Goal: Obtain resource: Download file/media

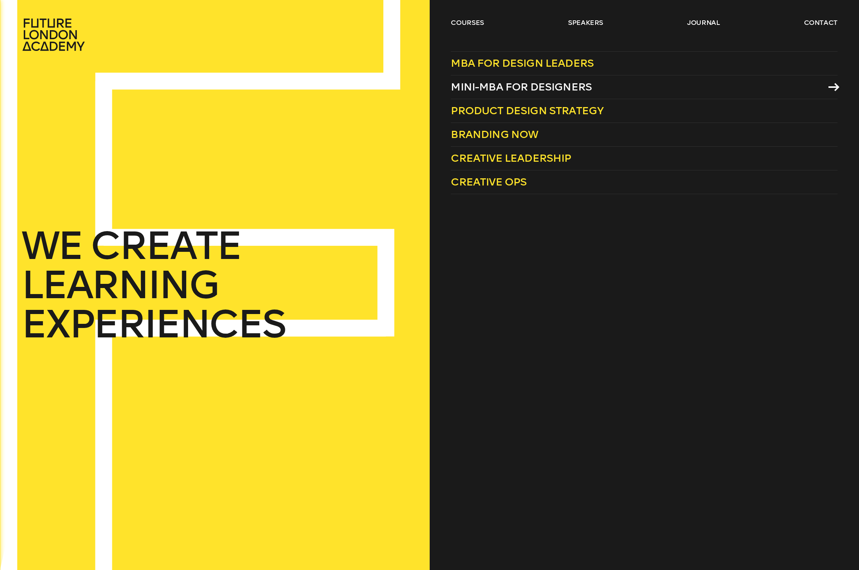
click at [574, 86] on span "Mini-MBA for Designers" at bounding box center [521, 87] width 141 height 12
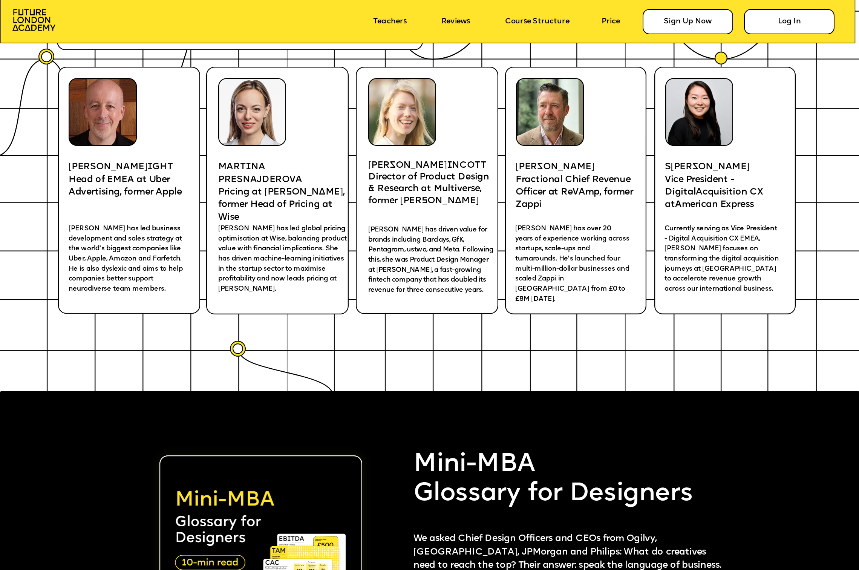
scroll to position [2199, 0]
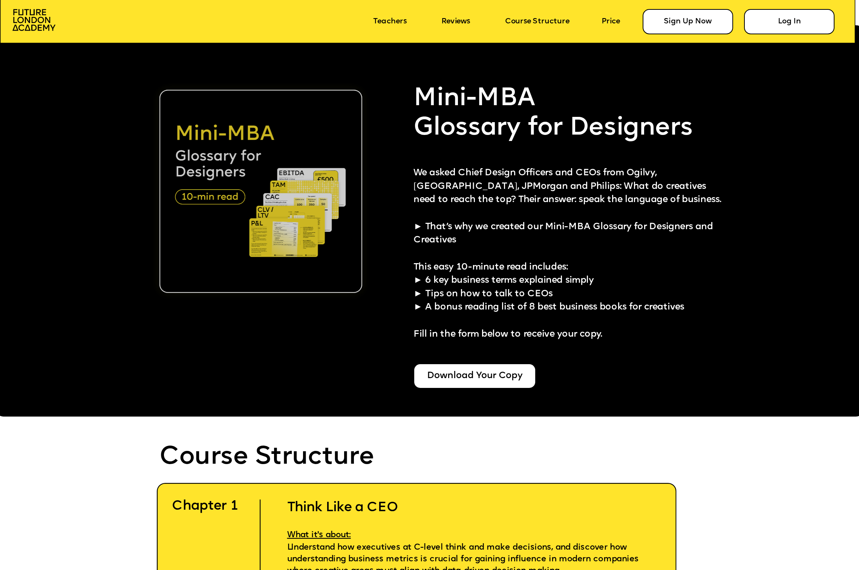
click at [291, 216] on img at bounding box center [260, 191] width 203 height 203
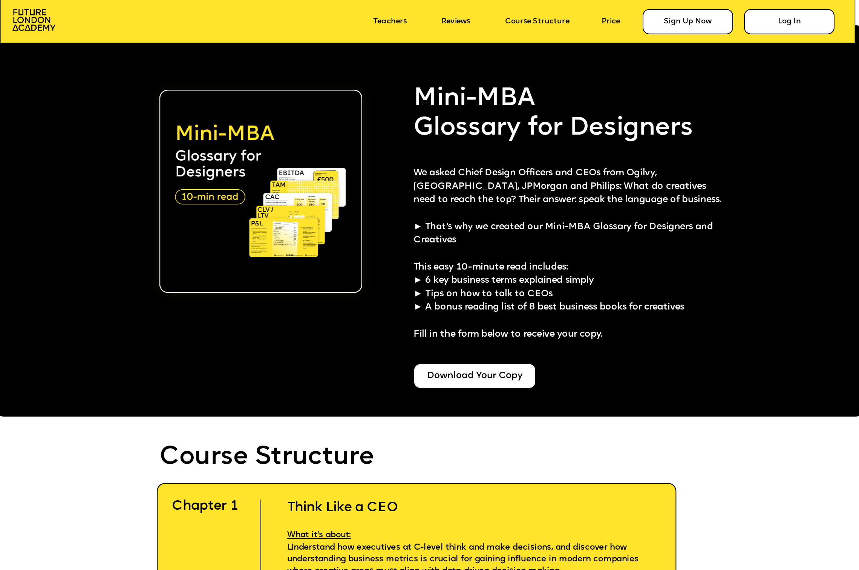
scroll to position [2217, 0]
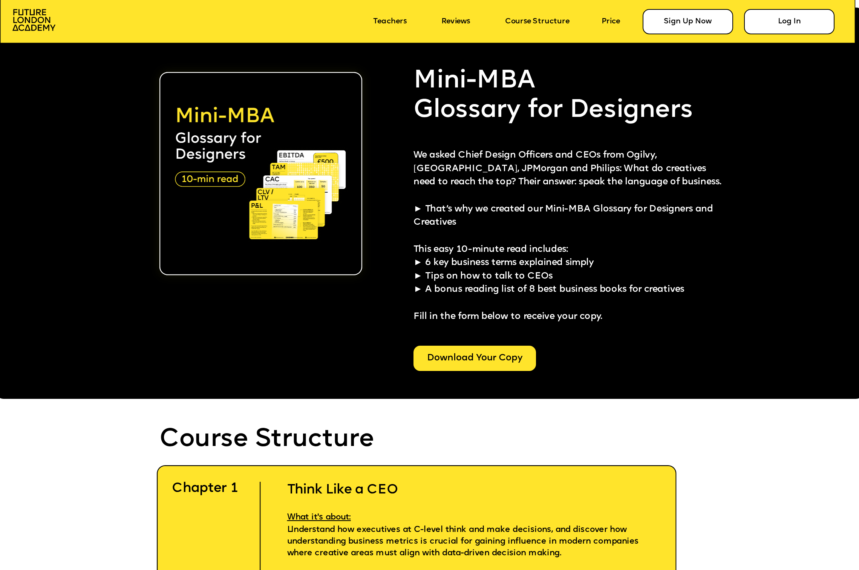
click at [475, 364] on div "Download Your Copy" at bounding box center [474, 358] width 122 height 25
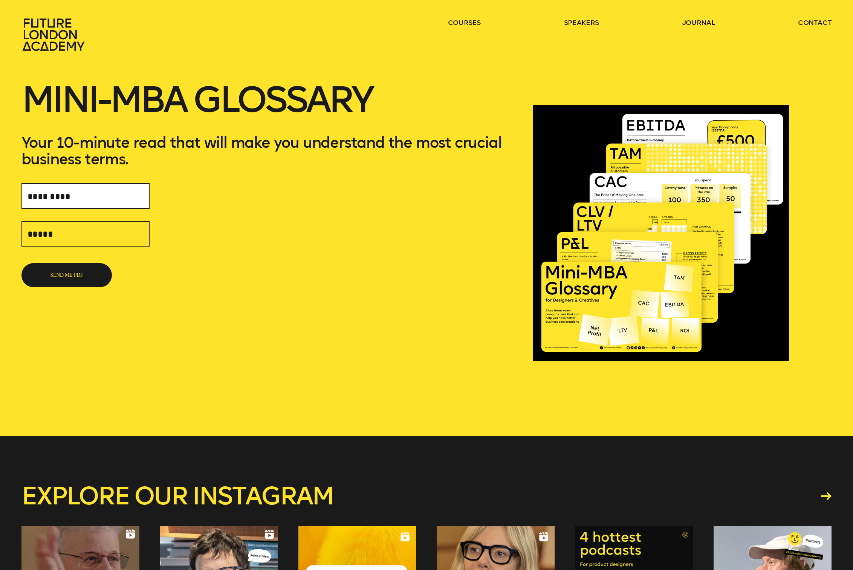
click at [57, 193] on input "text" at bounding box center [85, 196] width 128 height 26
type input "**********"
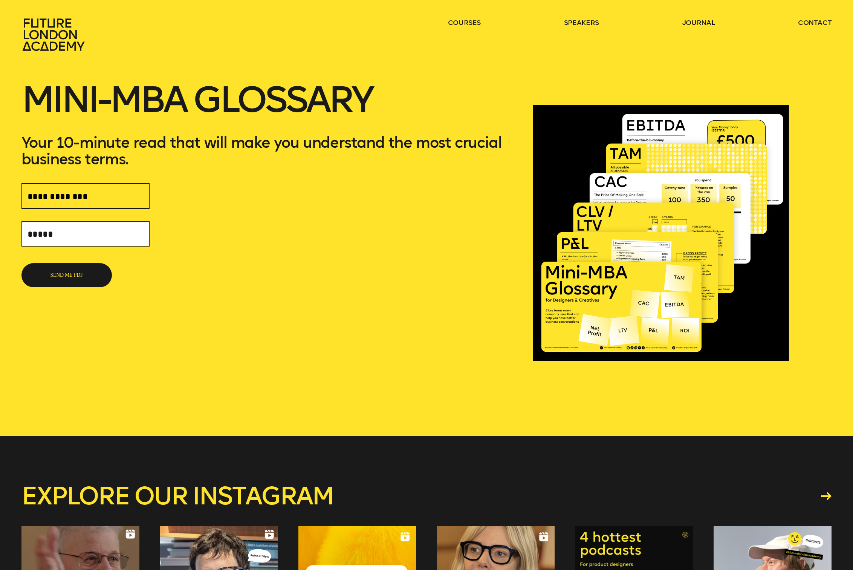
drag, startPoint x: 65, startPoint y: 212, endPoint x: 66, endPoint y: 231, distance: 18.5
click at [66, 231] on input "text" at bounding box center [85, 234] width 128 height 26
paste input "**********"
type input "**********"
click at [72, 276] on button "SEND ME PDF" at bounding box center [66, 275] width 90 height 24
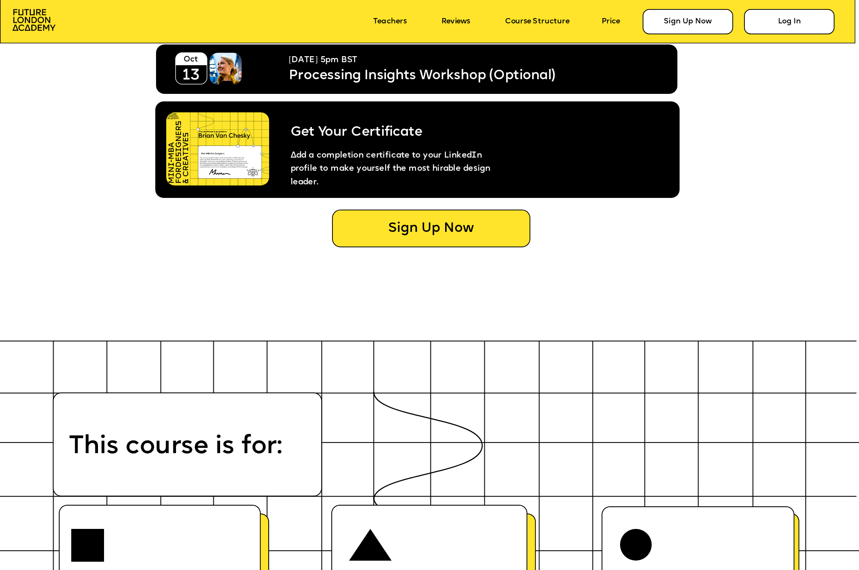
scroll to position [4826, 0]
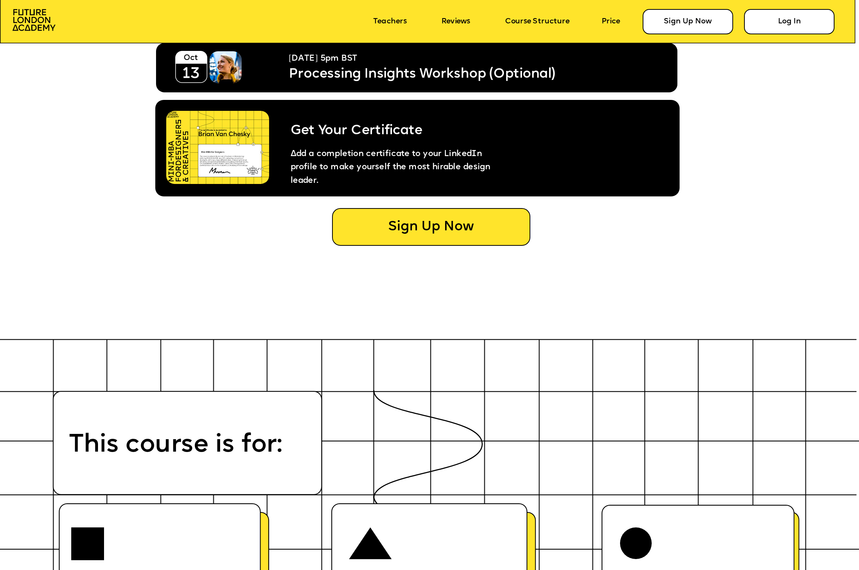
click at [237, 148] on img at bounding box center [217, 147] width 103 height 73
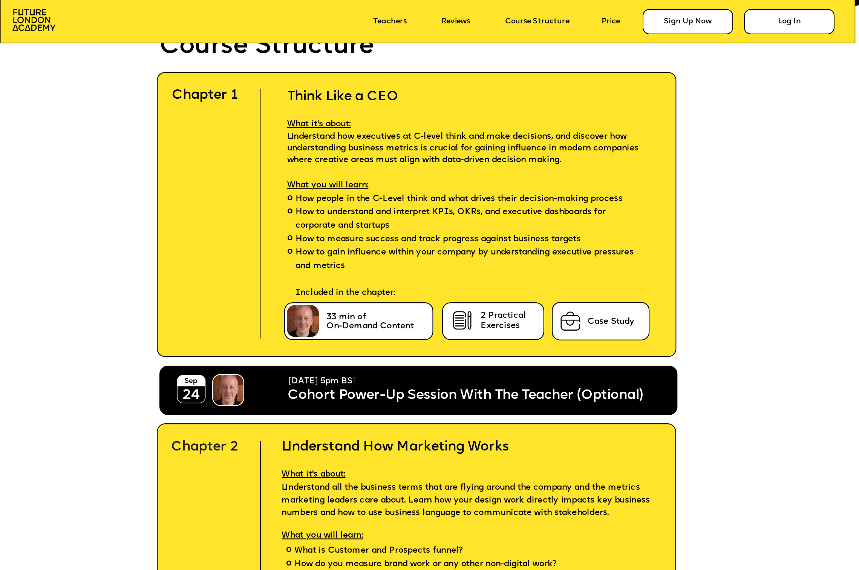
scroll to position [0, 0]
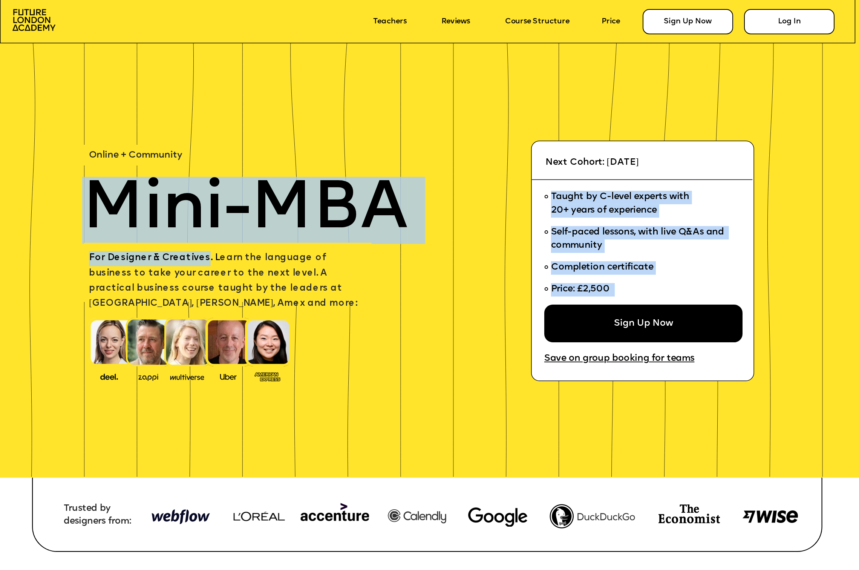
drag, startPoint x: 88, startPoint y: 199, endPoint x: 201, endPoint y: 254, distance: 125.7
copy div "Mini-MBA Taught by C-level experts with 20+ years of experience Self-paced less…"
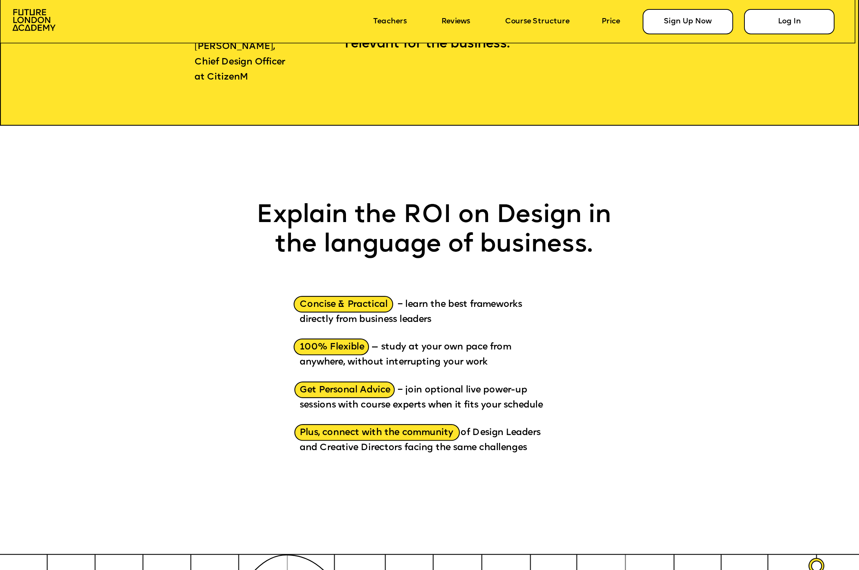
scroll to position [1228, 0]
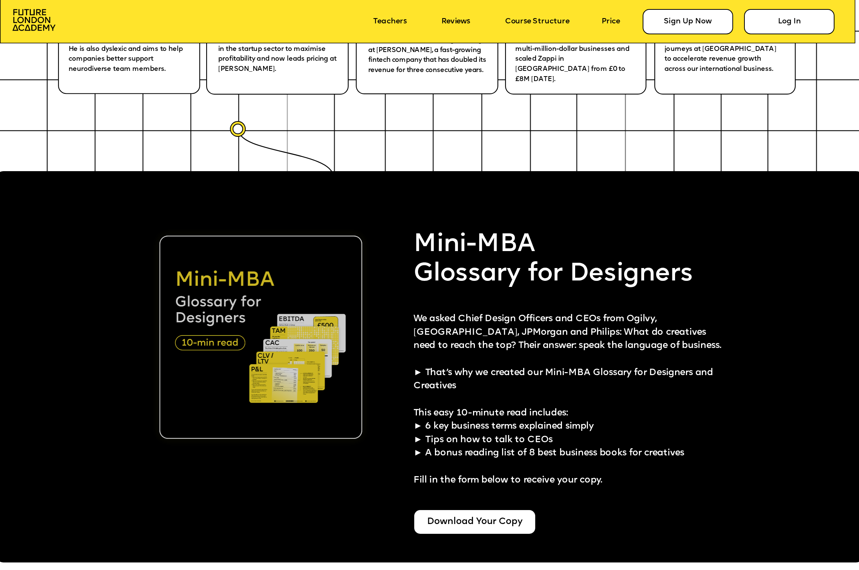
scroll to position [2204, 0]
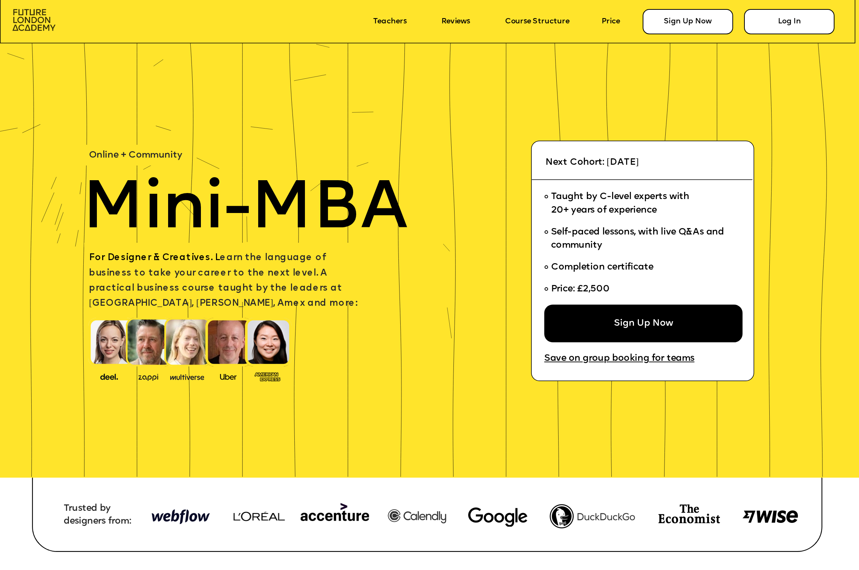
click at [42, 27] on img at bounding box center [33, 20] width 43 height 22
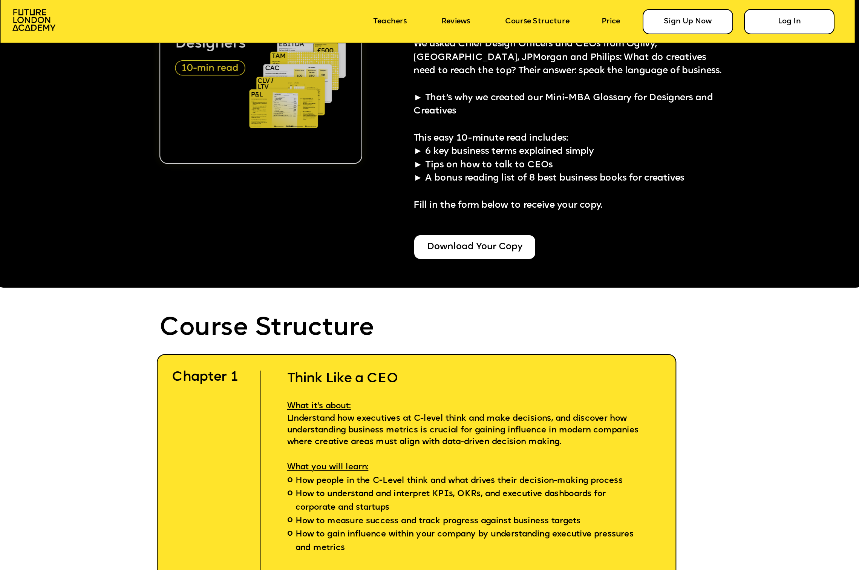
scroll to position [2159, 0]
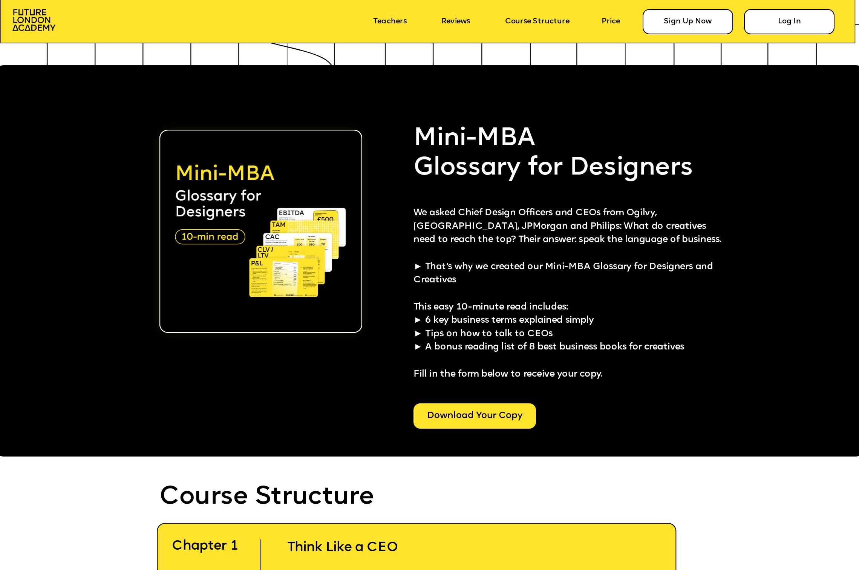
click at [465, 410] on div "Download Your Copy" at bounding box center [474, 415] width 122 height 25
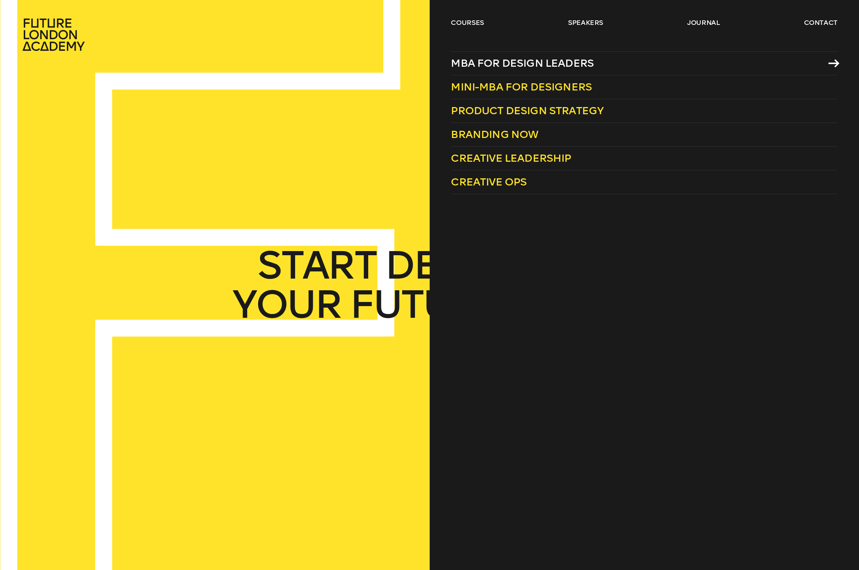
click at [482, 56] on link "MBA for Design Leaders" at bounding box center [644, 63] width 387 height 24
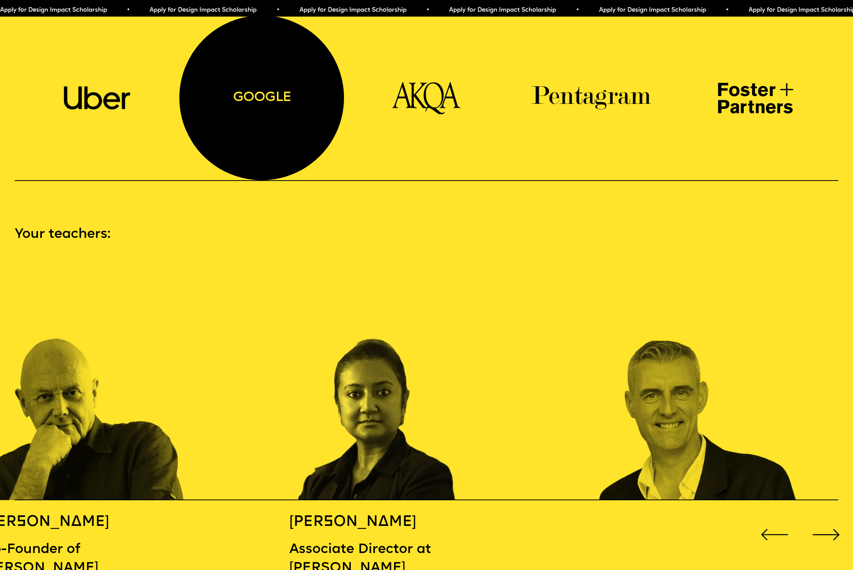
scroll to position [1320, 0]
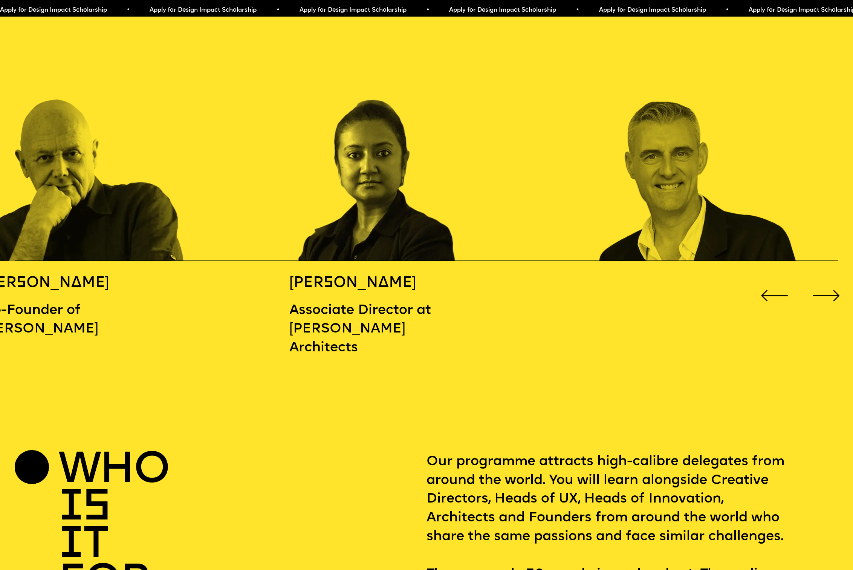
click at [823, 286] on div "Next slide" at bounding box center [827, 296] width 34 height 34
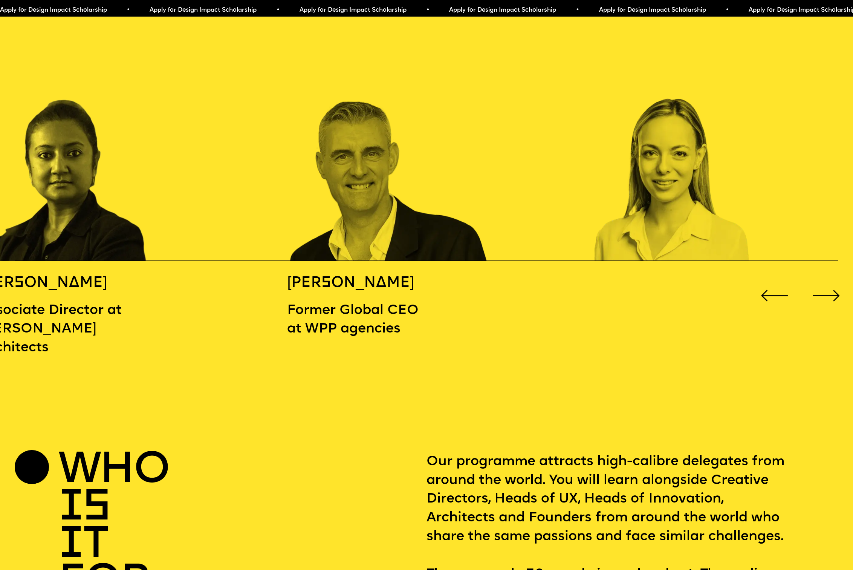
click at [827, 290] on div "Next slide" at bounding box center [827, 296] width 34 height 34
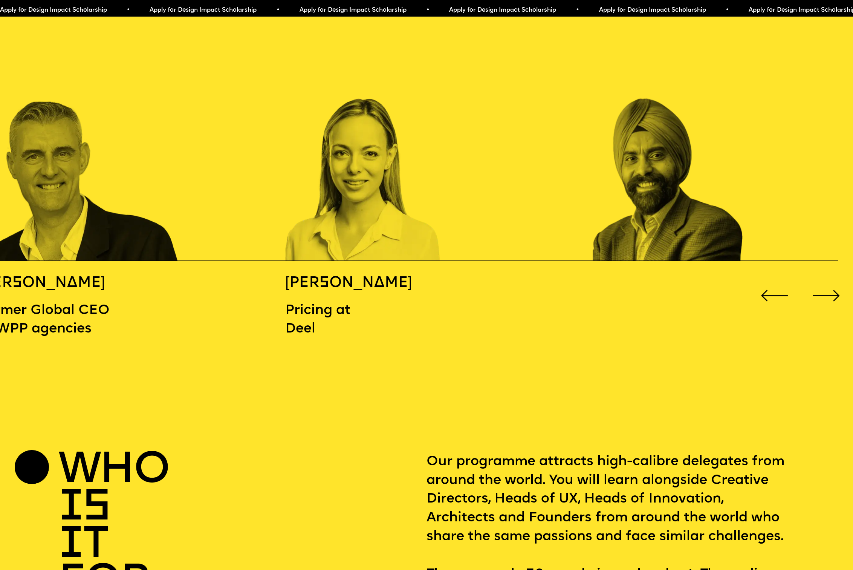
click at [827, 290] on div "Next slide" at bounding box center [827, 296] width 34 height 34
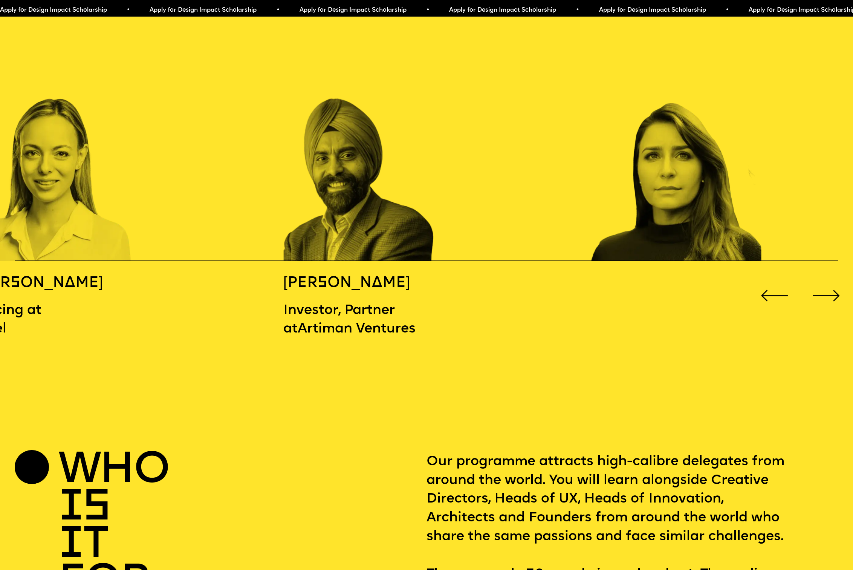
click at [827, 290] on div "Next slide" at bounding box center [827, 296] width 34 height 34
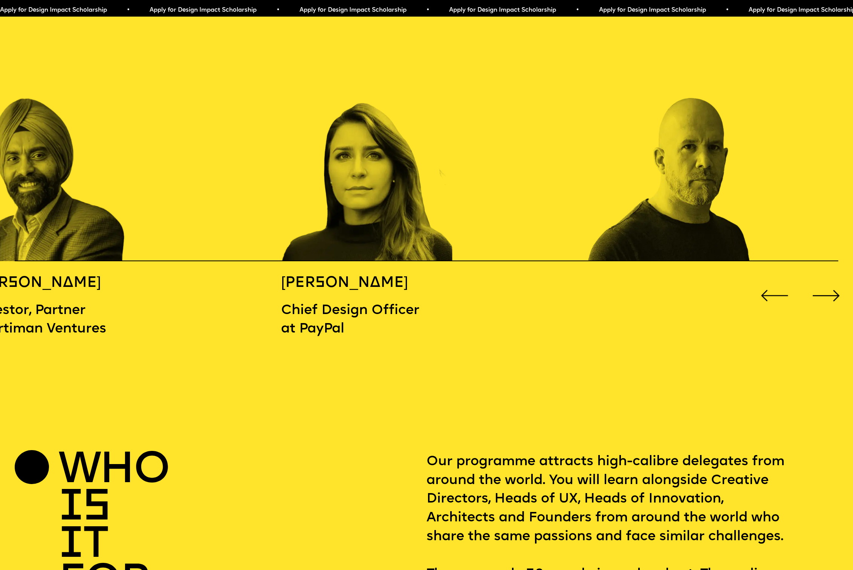
click at [827, 290] on div "Next slide" at bounding box center [827, 296] width 34 height 34
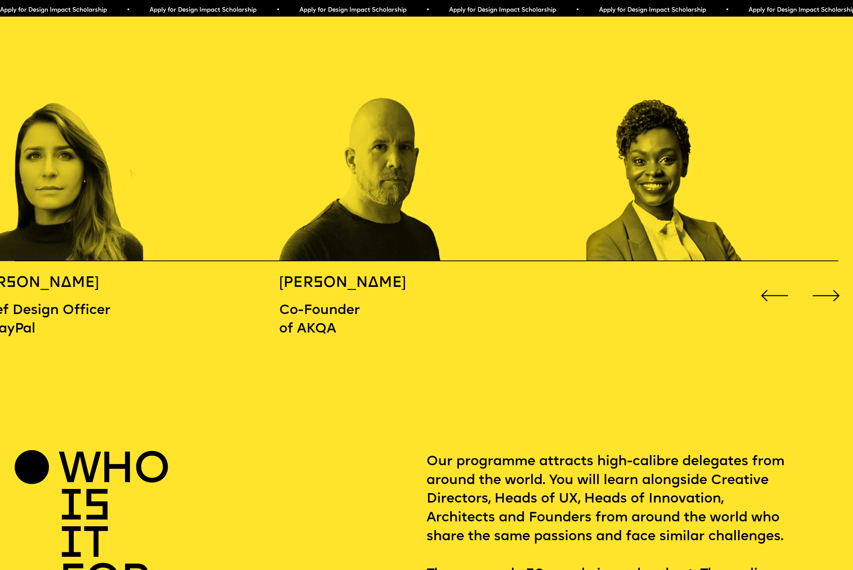
click at [827, 290] on div "Next slide" at bounding box center [827, 296] width 34 height 34
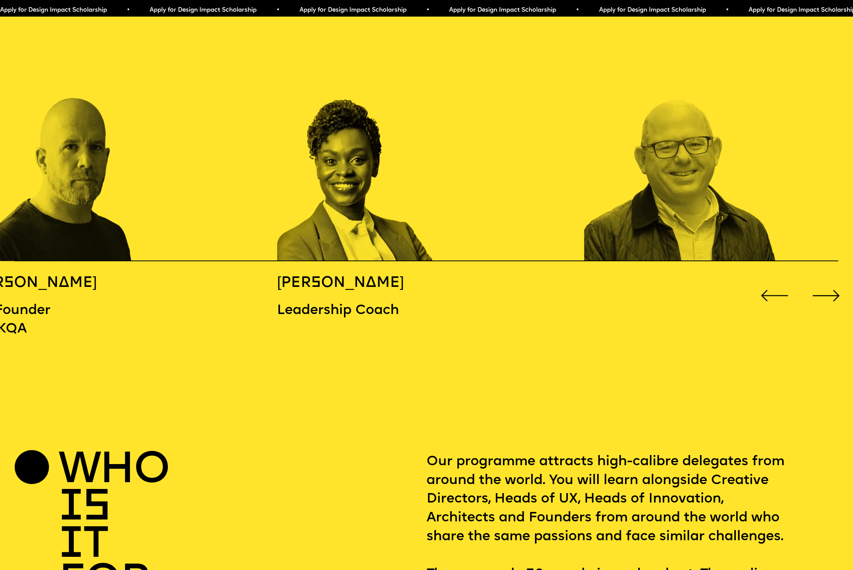
click at [827, 290] on div "Next slide" at bounding box center [827, 296] width 34 height 34
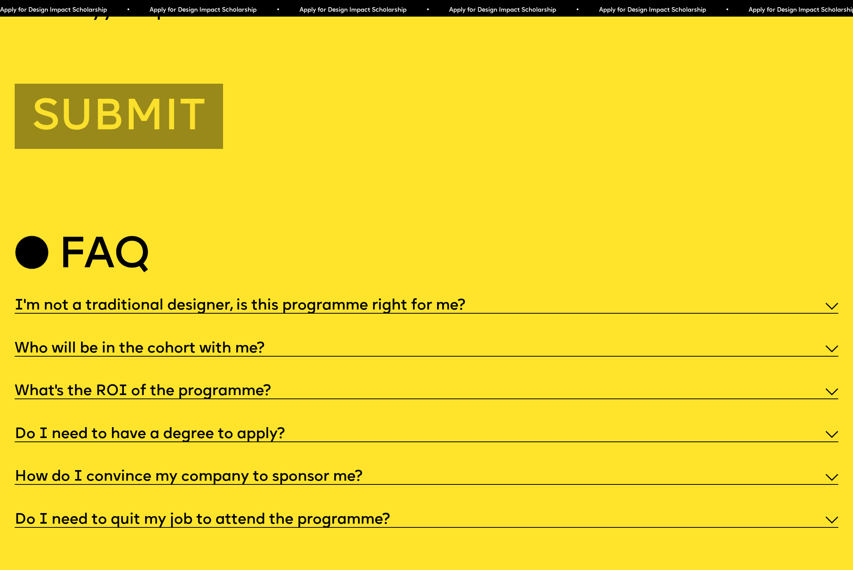
scroll to position [4268, 0]
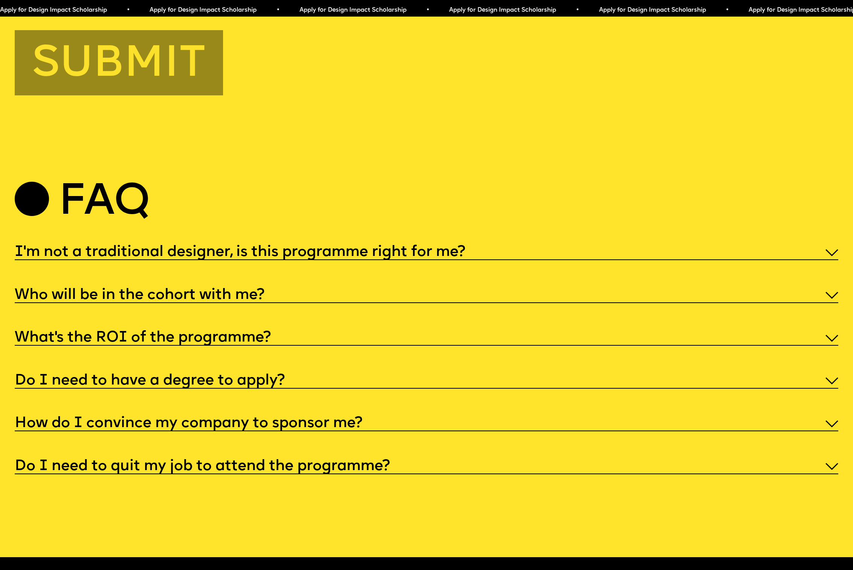
click at [318, 346] on div "What’s the ROI of the programme?" at bounding box center [426, 337] width 823 height 17
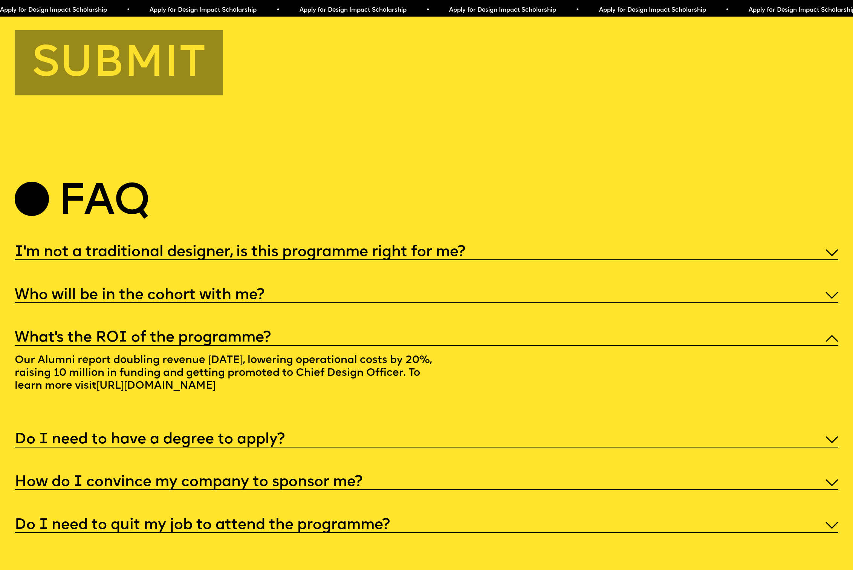
click at [318, 346] on div "What’s the ROI of the programme?" at bounding box center [426, 337] width 823 height 17
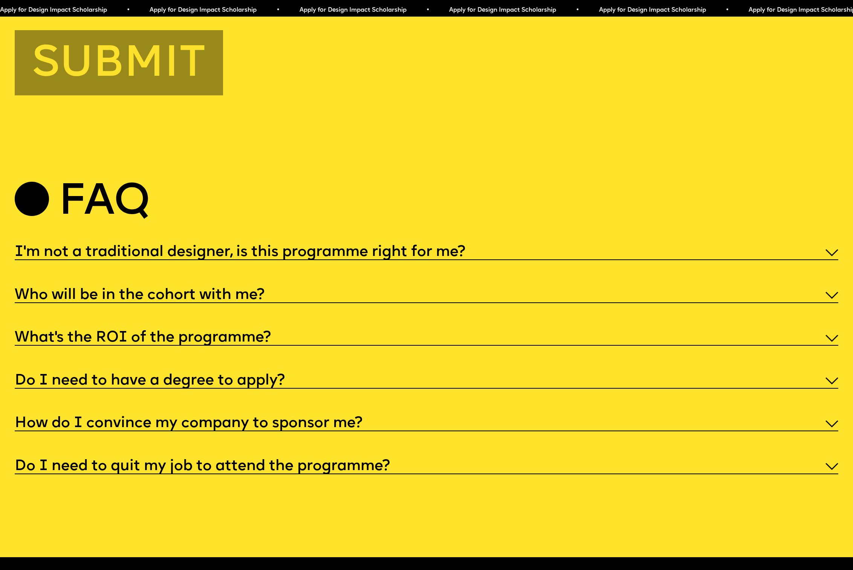
click at [318, 346] on div "What’s the ROI of the programme?" at bounding box center [426, 337] width 823 height 17
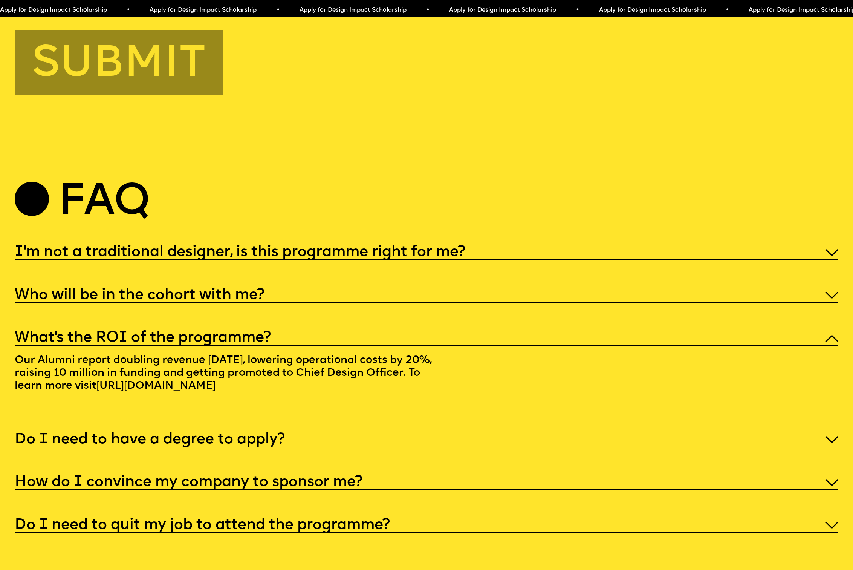
click at [318, 346] on div "What’s the ROI of the programme?" at bounding box center [426, 337] width 823 height 17
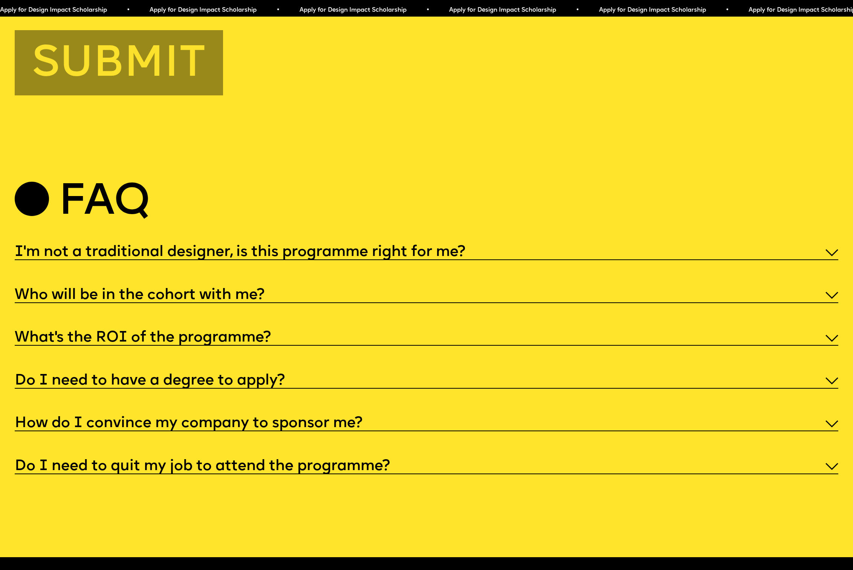
click at [323, 389] on div "Do I need to have a degree to apply?" at bounding box center [426, 379] width 823 height 17
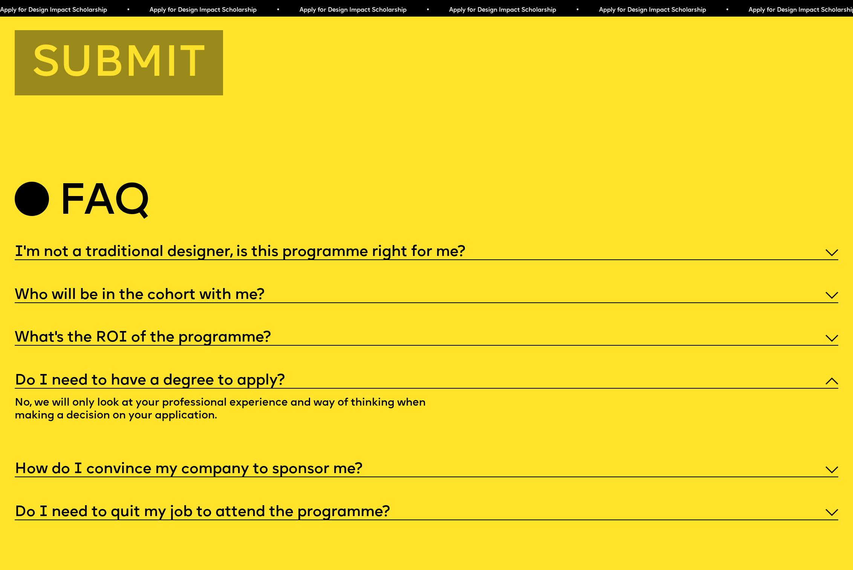
click at [324, 389] on div "Do I need to have a degree to apply?" at bounding box center [426, 379] width 823 height 17
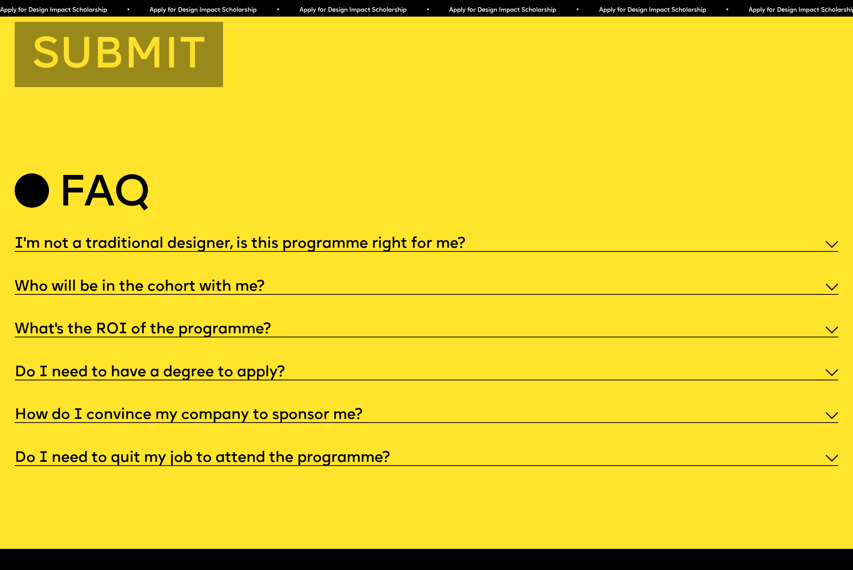
scroll to position [4303, 0]
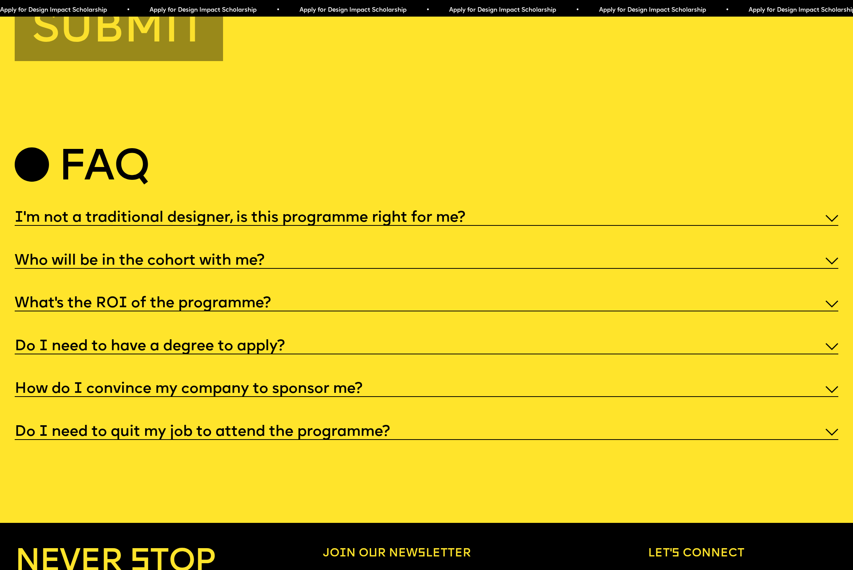
click at [421, 440] on div "Do I need to quit my job to attend the programme?" at bounding box center [426, 430] width 823 height 17
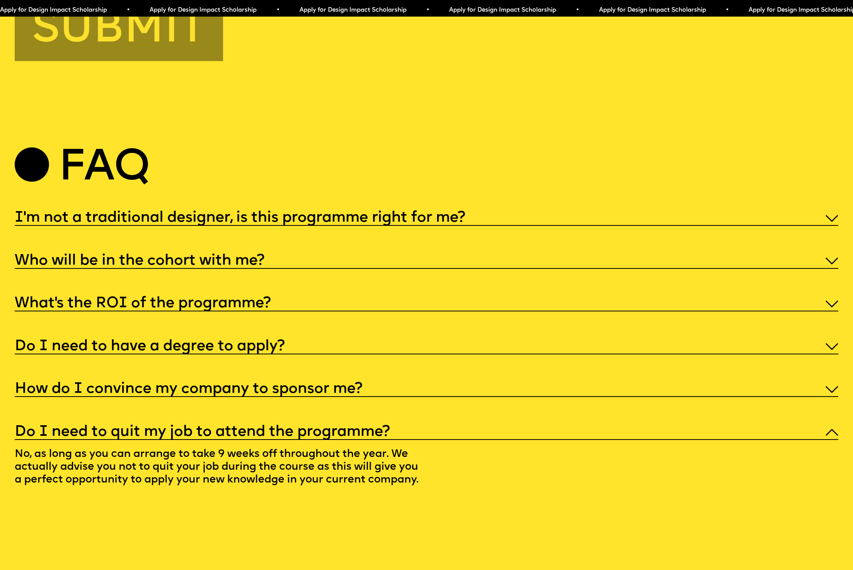
click at [422, 440] on div "Do I need to quit my job to attend the programme?" at bounding box center [426, 430] width 823 height 17
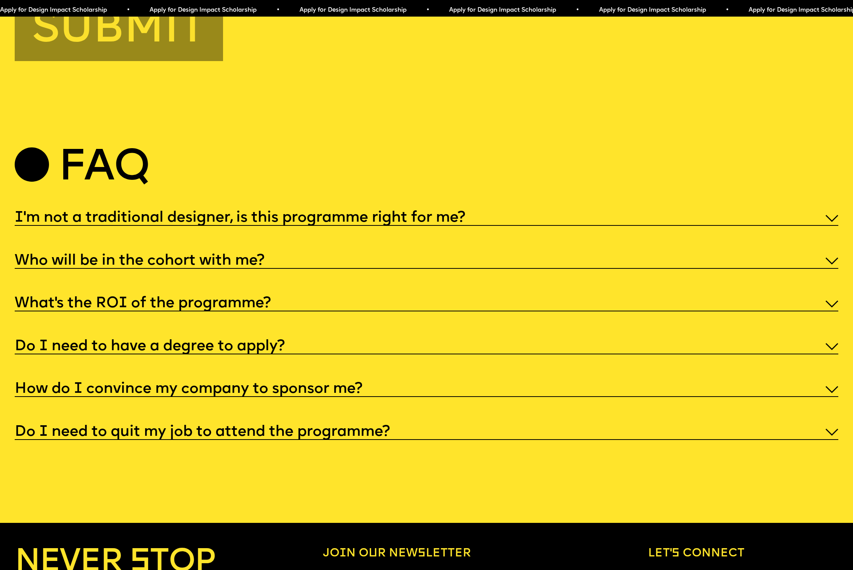
scroll to position [4447, 0]
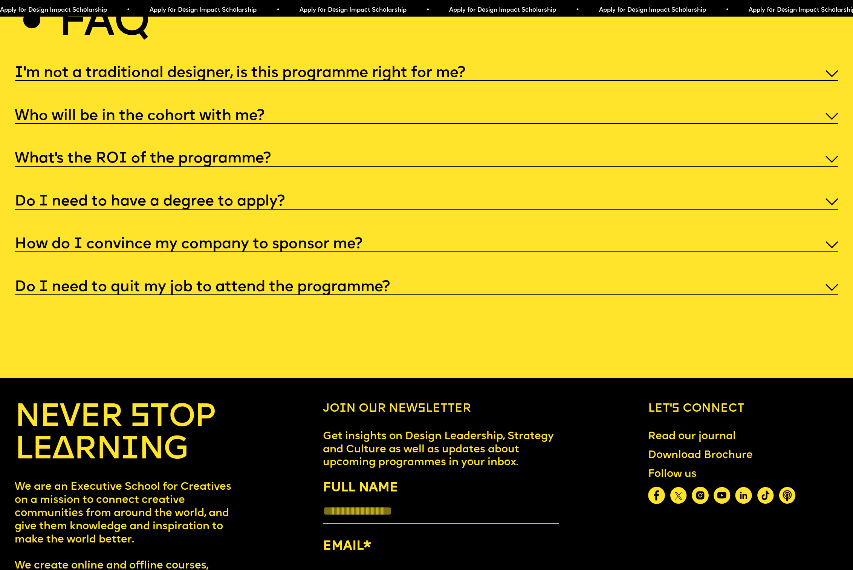
click at [403, 253] on div "How do I convince my company to sponsor me?" at bounding box center [426, 243] width 823 height 17
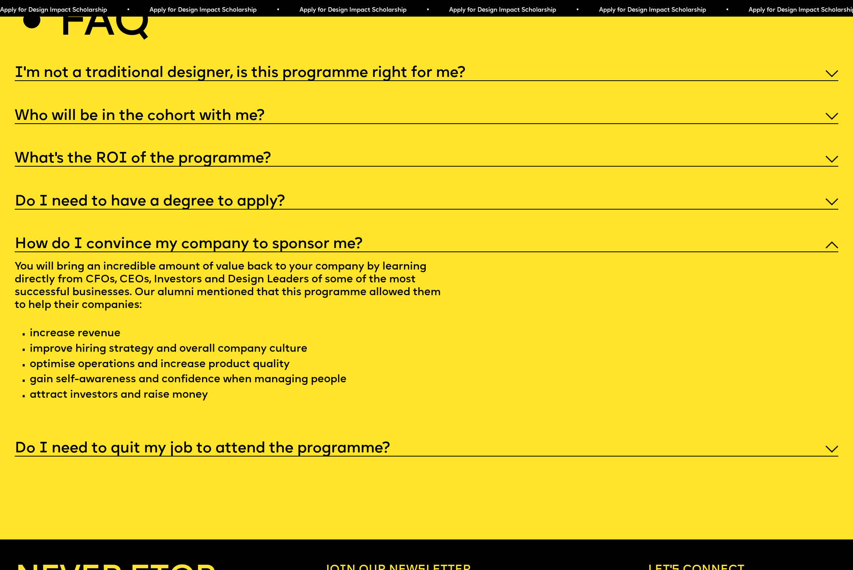
click at [404, 253] on div "How do I convince my company to sponsor me?" at bounding box center [426, 243] width 823 height 17
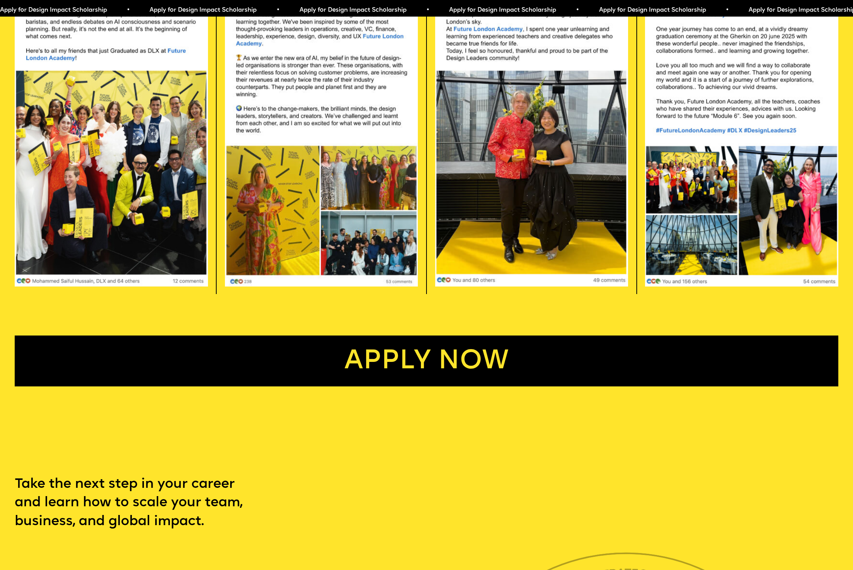
scroll to position [0, 0]
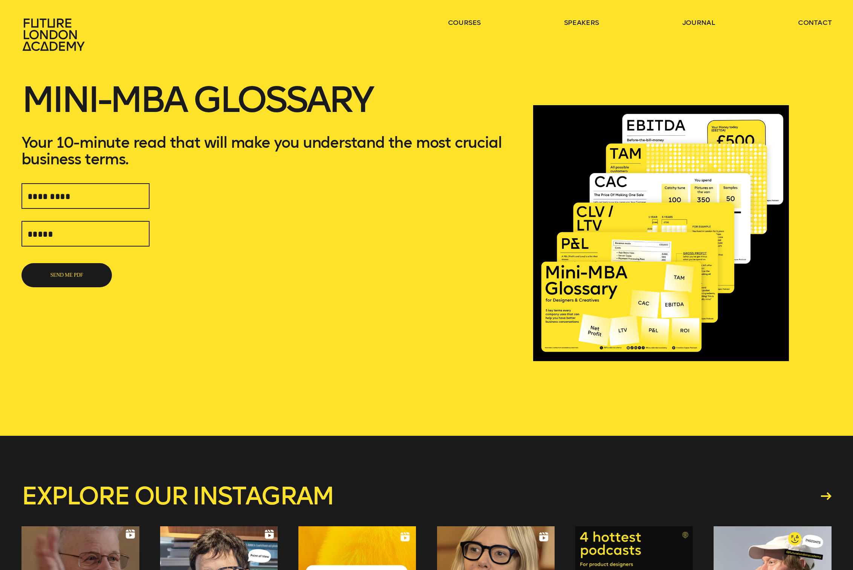
click at [134, 194] on input "text" at bounding box center [85, 196] width 128 height 26
type input "**********"
drag, startPoint x: 0, startPoint y: 0, endPoint x: 104, endPoint y: 236, distance: 258.0
click at [104, 236] on input "text" at bounding box center [85, 234] width 128 height 26
type input "**********"
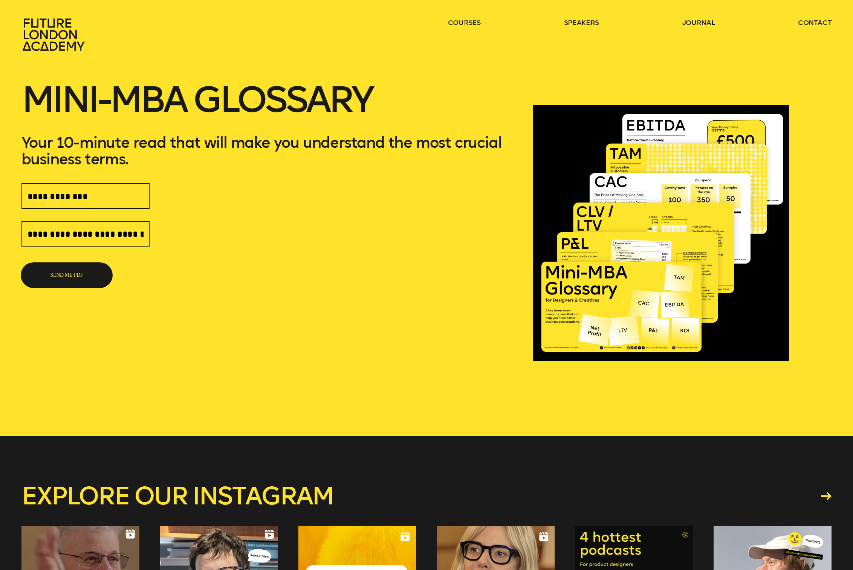
click at [72, 280] on button "SEND ME PDF" at bounding box center [66, 275] width 90 height 24
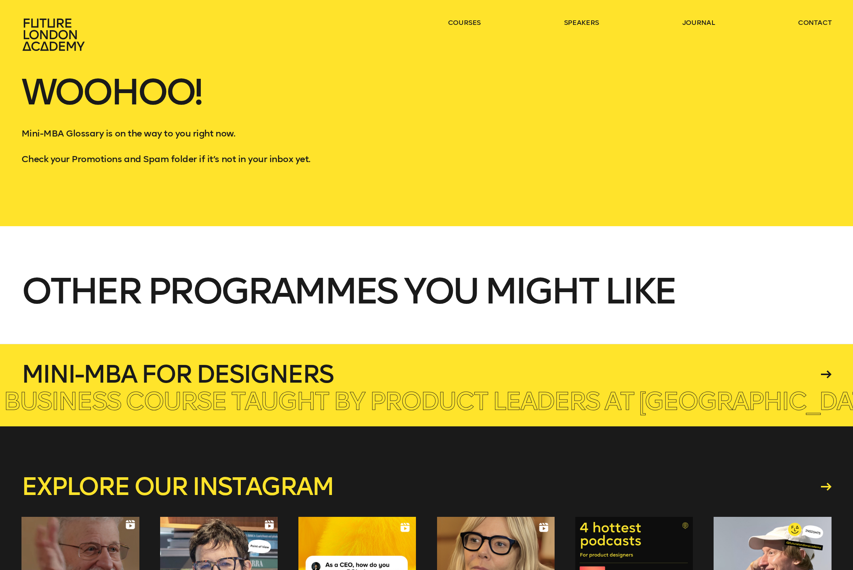
click at [284, 370] on h4 "Mini-MBA for Designers" at bounding box center [419, 374] width 797 height 24
